Goal: Task Accomplishment & Management: Use online tool/utility

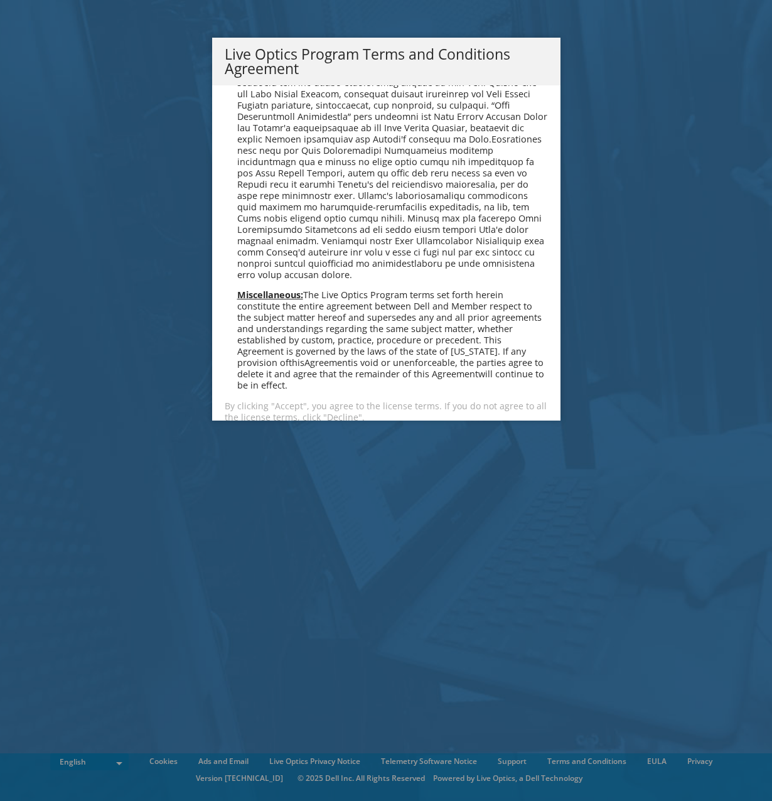
scroll to position [898, 0]
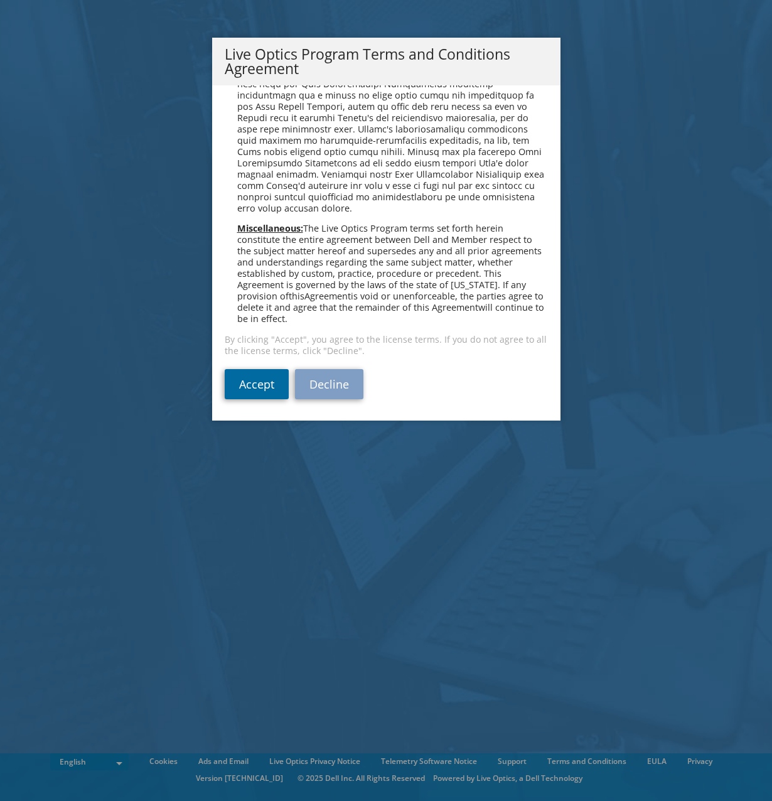
click at [265, 395] on link "Accept" at bounding box center [257, 384] width 64 height 30
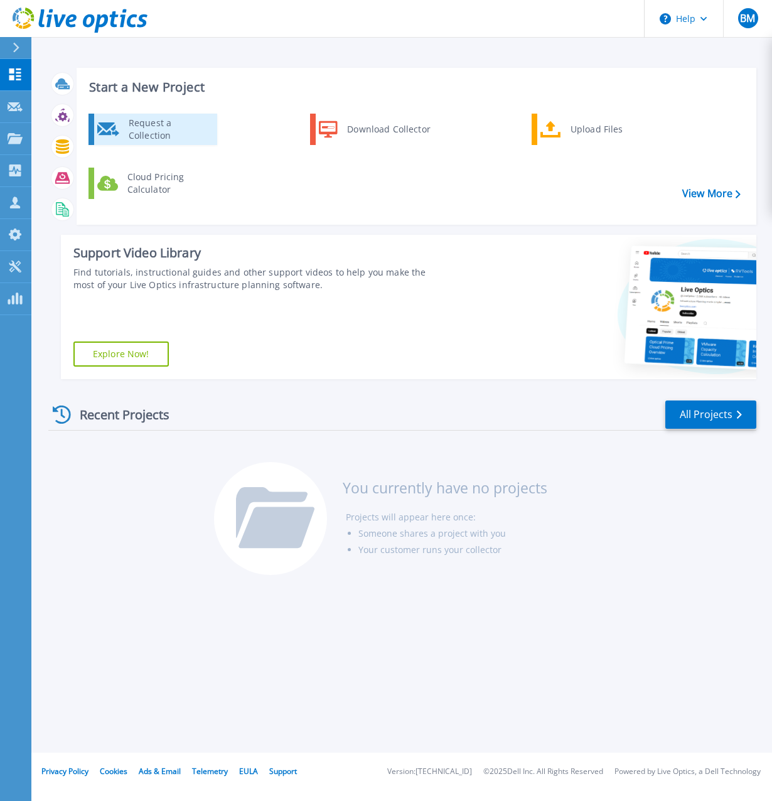
click at [153, 131] on div "Request a Collection" at bounding box center [168, 129] width 92 height 25
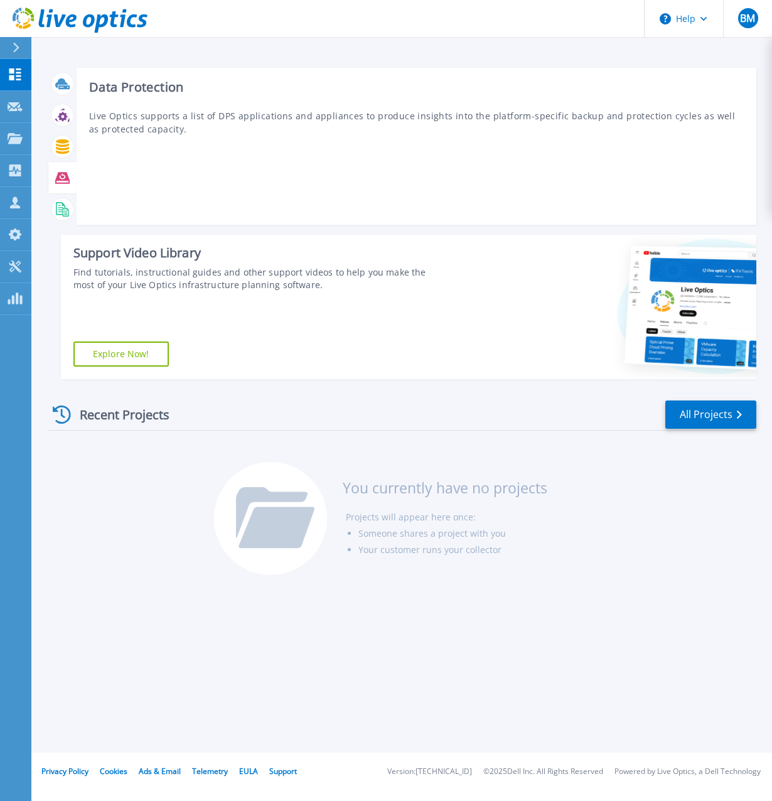
click at [60, 180] on icon at bounding box center [62, 177] width 14 height 11
click at [61, 178] on icon at bounding box center [62, 178] width 14 height 14
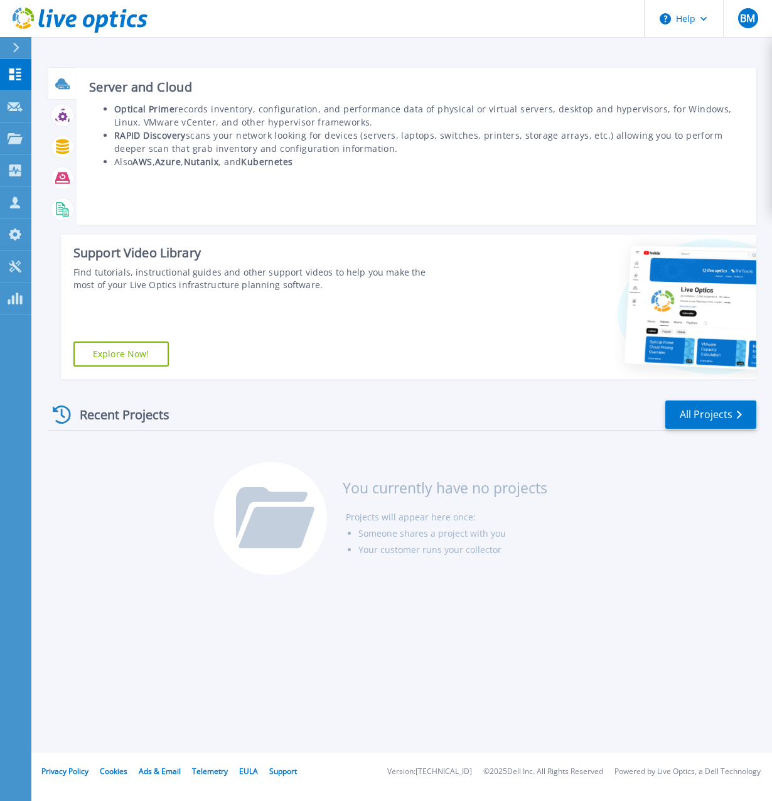
click at [65, 83] on icon at bounding box center [61, 82] width 13 height 9
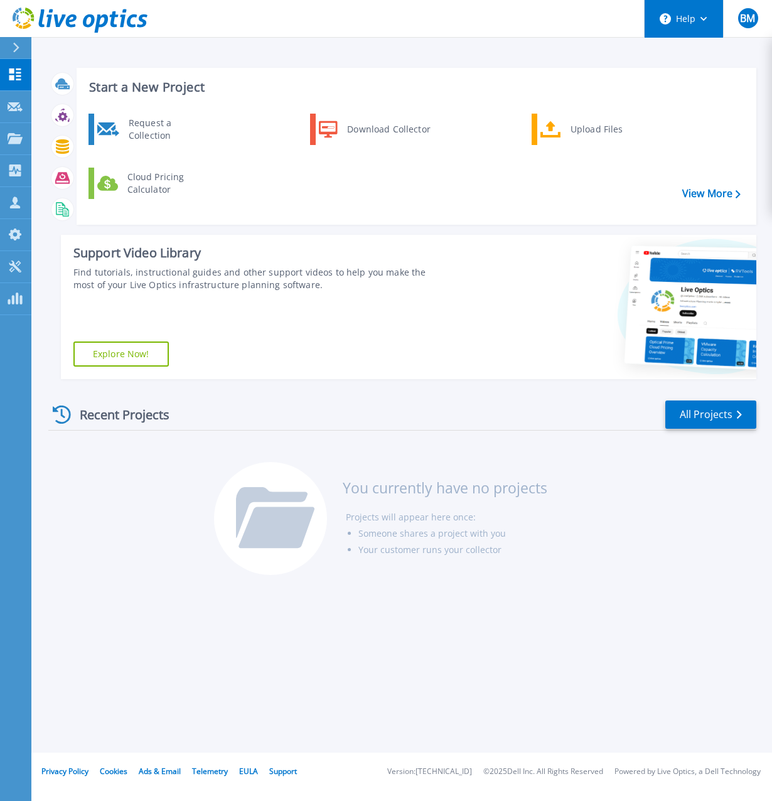
click at [696, 18] on button "Help" at bounding box center [683, 19] width 78 height 38
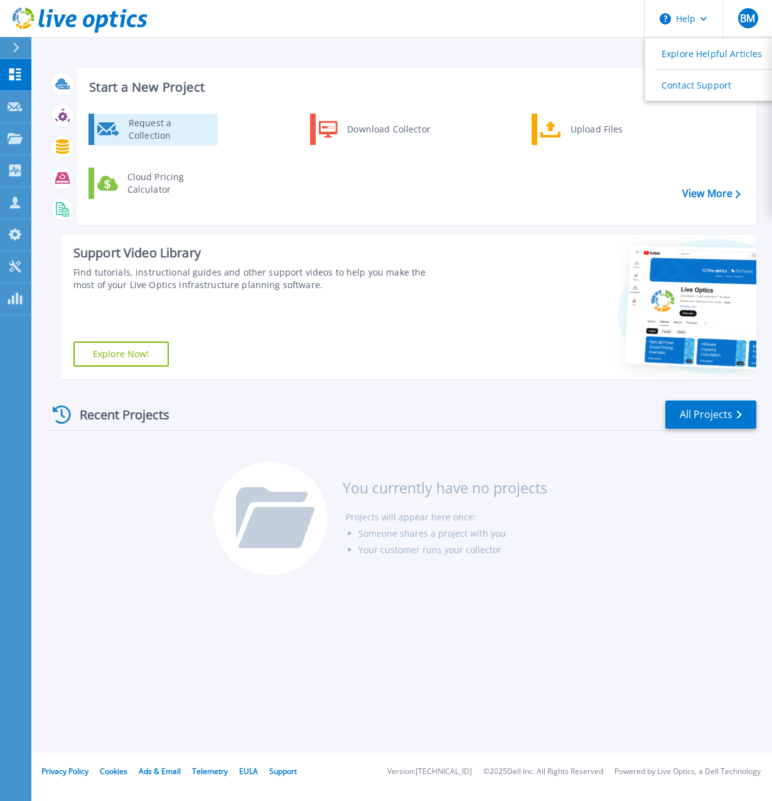
click at [189, 133] on div "Request a Collection" at bounding box center [168, 129] width 92 height 25
